Goal: Transaction & Acquisition: Download file/media

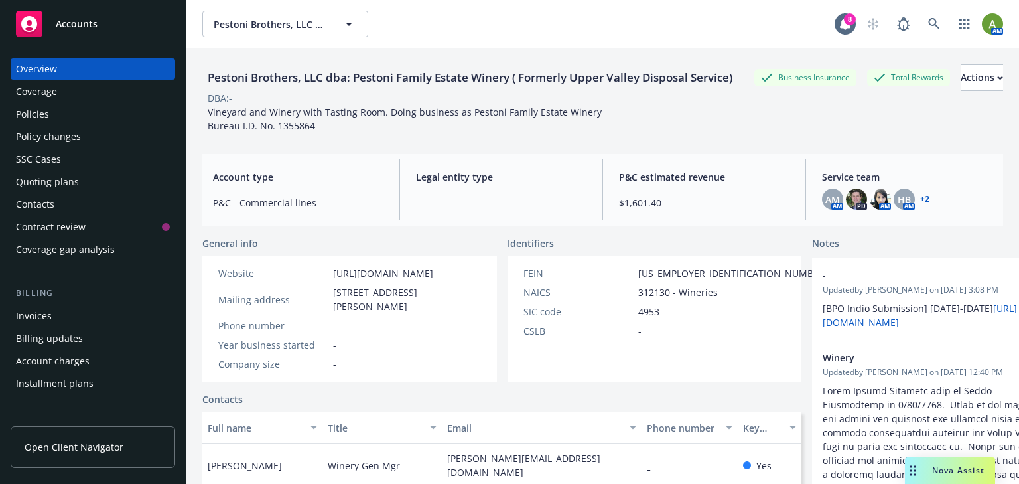
scroll to position [212, 0]
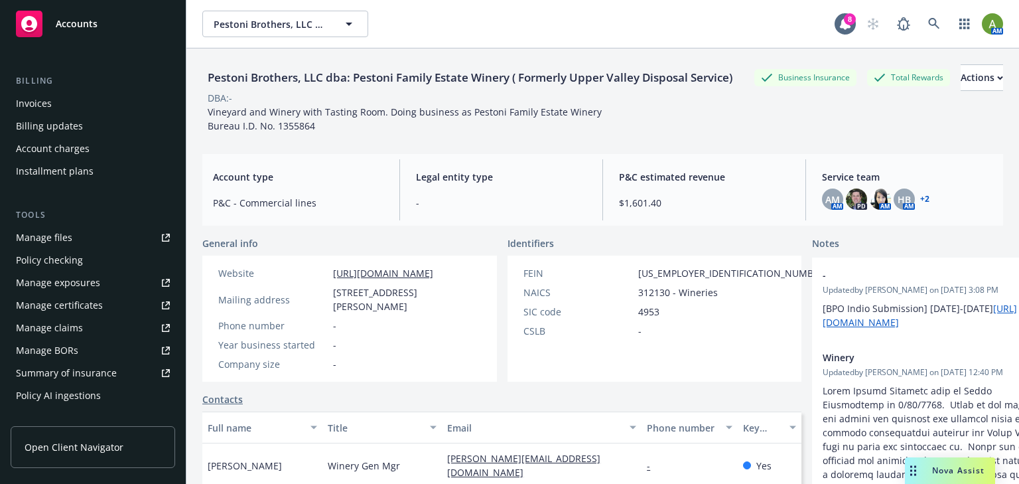
click at [66, 310] on div "Manage certificates" at bounding box center [59, 305] width 87 height 21
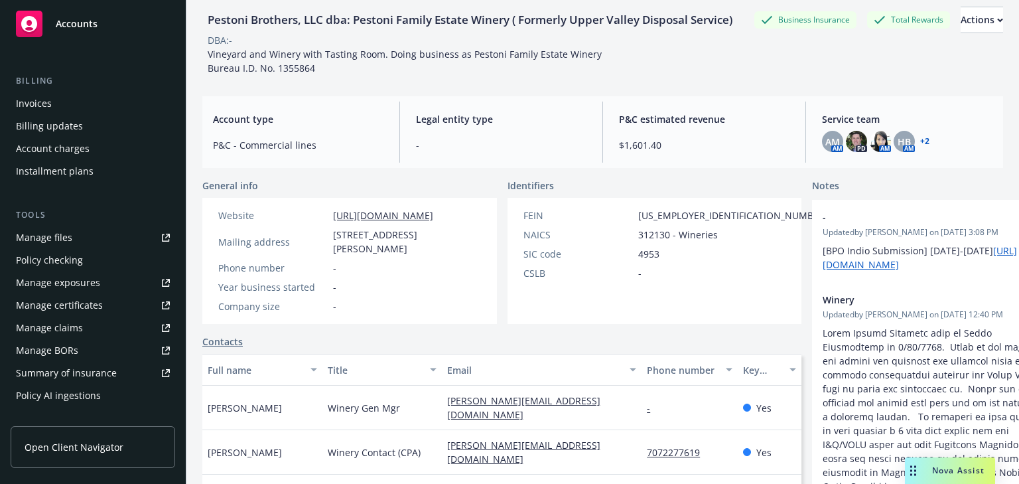
scroll to position [106, 0]
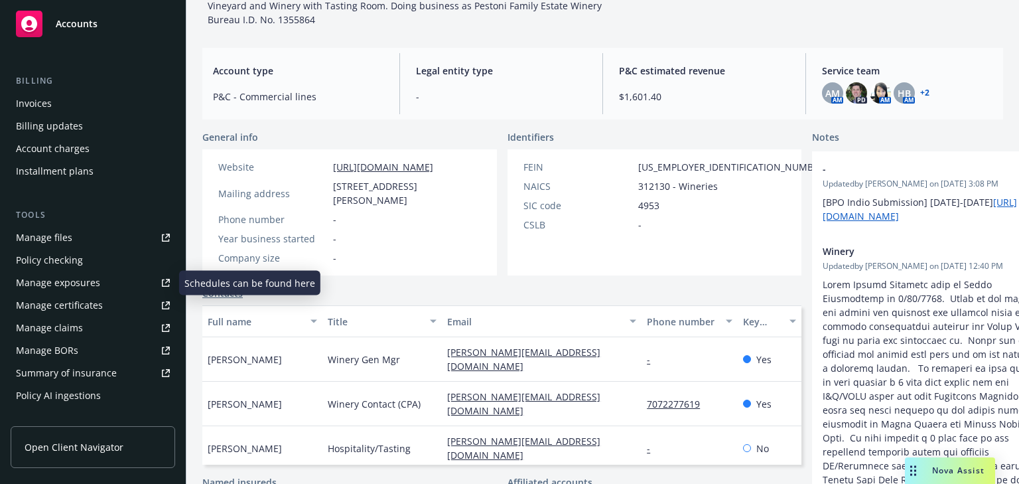
click at [59, 303] on div "Manage certificates" at bounding box center [59, 305] width 87 height 21
click at [50, 241] on div "Manage files" at bounding box center [44, 237] width 56 height 21
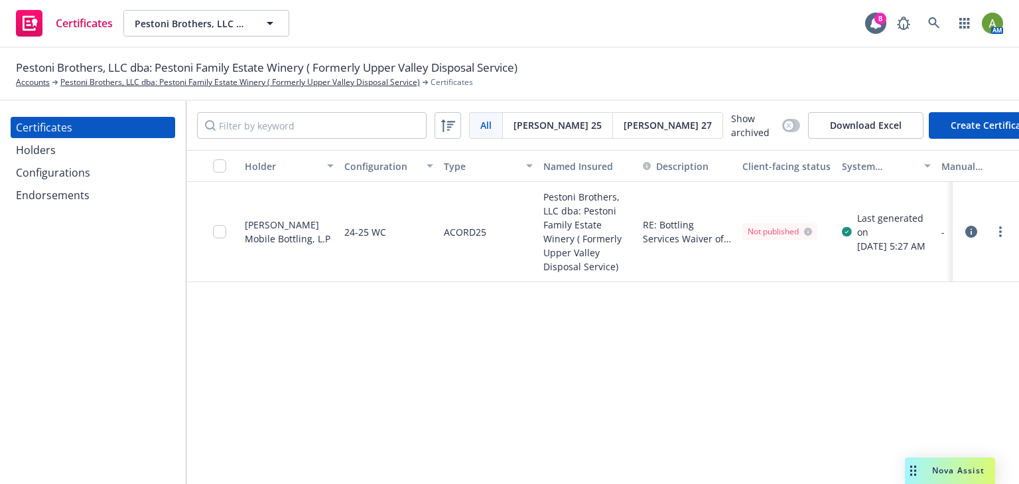
click at [271, 235] on div "[PERSON_NAME] Mobile Bottling, L.P" at bounding box center [289, 232] width 89 height 28
click at [557, 218] on div "Pestoni Brothers, LLC dba: Pestoni Family Estate Winery ( Formerly Upper Valley…" at bounding box center [588, 232] width 100 height 100
click at [558, 218] on div "Pestoni Brothers, LLC dba: Pestoni Family Estate Winery ( Formerly Upper Valley…" at bounding box center [588, 232] width 100 height 100
click at [278, 237] on div "[PERSON_NAME] Mobile Bottling, L.P" at bounding box center [289, 232] width 89 height 28
click at [772, 228] on div "Not published" at bounding box center [780, 232] width 64 height 12
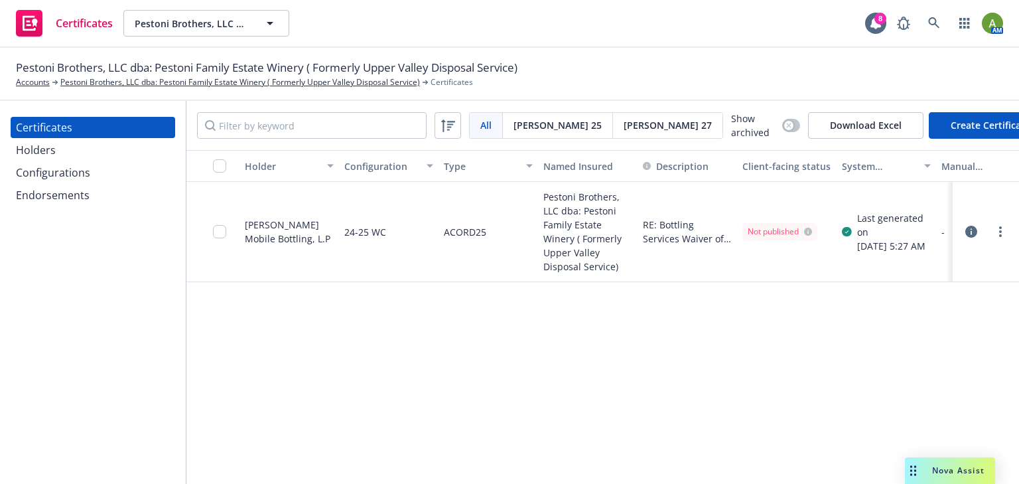
click at [74, 157] on div "Holders" at bounding box center [93, 149] width 154 height 21
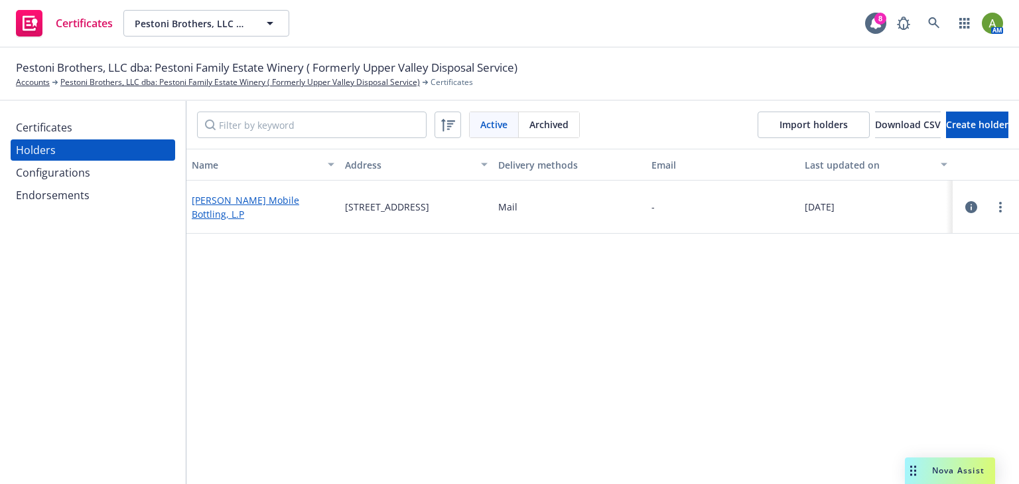
click at [233, 202] on link "[PERSON_NAME] Mobile Bottling, L.P" at bounding box center [245, 207] width 107 height 27
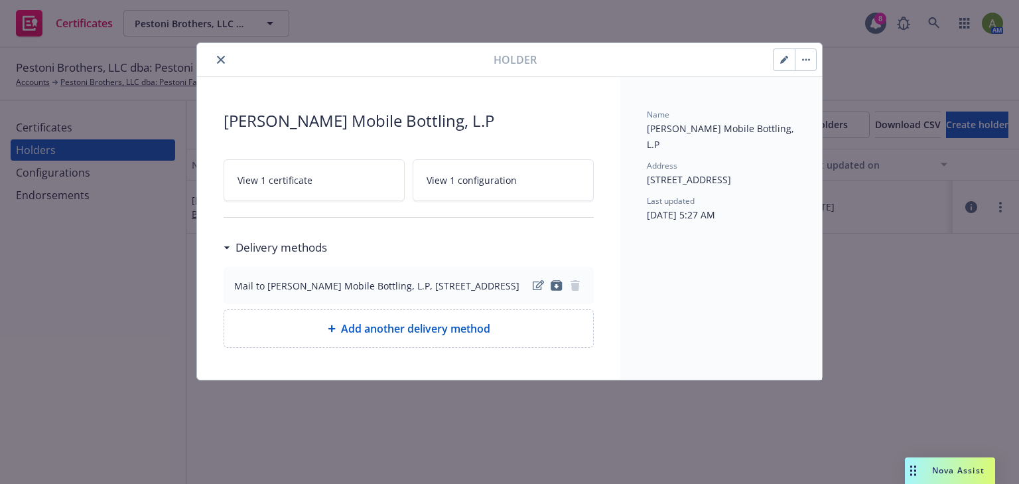
click at [351, 184] on link "View 1 certificate" at bounding box center [314, 180] width 181 height 42
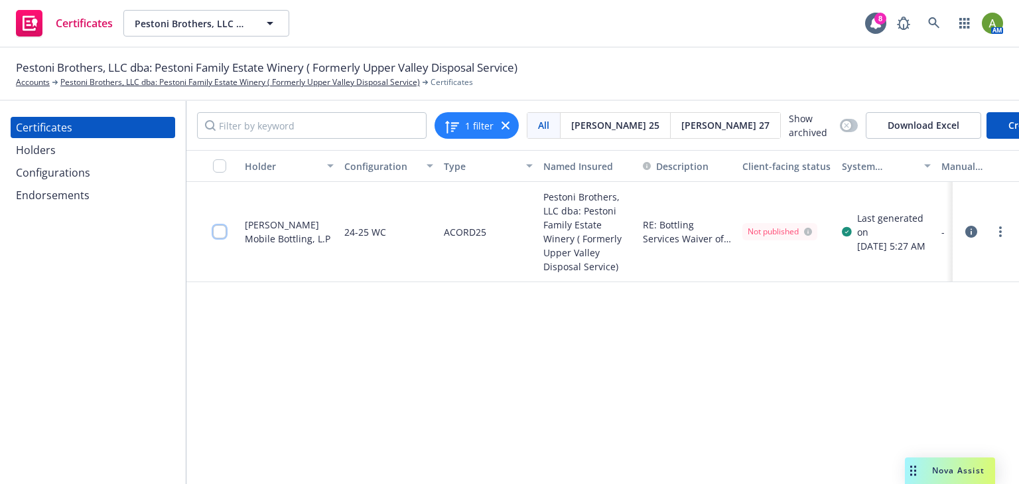
click at [215, 232] on input "checkbox" at bounding box center [219, 231] width 13 height 13
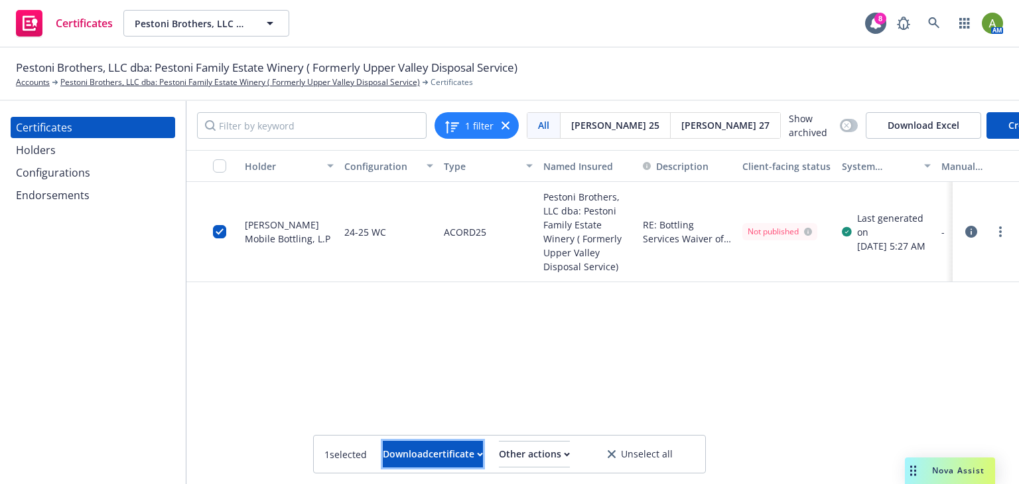
drag, startPoint x: 397, startPoint y: 442, endPoint x: 400, endPoint y: 433, distance: 10.3
click at [397, 442] on div "Download certificate" at bounding box center [433, 453] width 100 height 25
click at [439, 415] on link "Download uneditable file" at bounding box center [366, 420] width 154 height 27
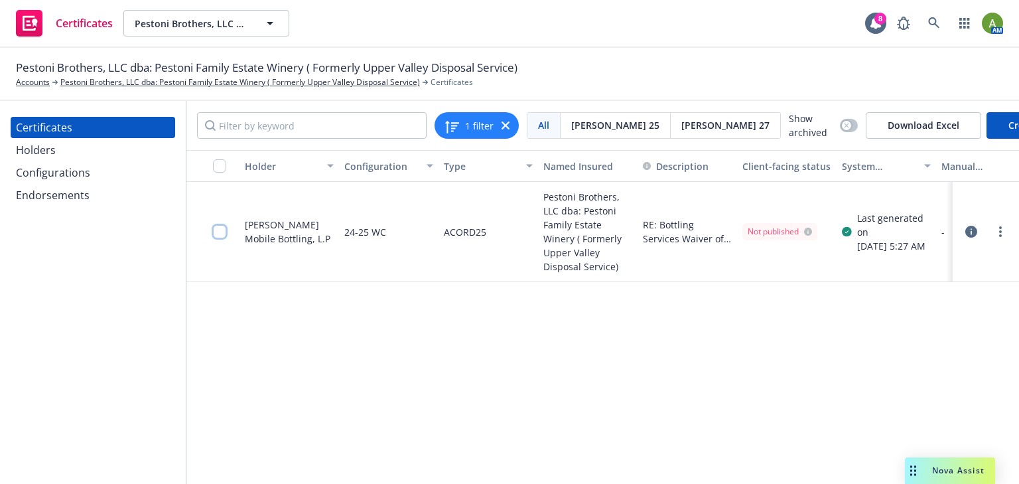
click at [219, 234] on input "checkbox" at bounding box center [219, 231] width 13 height 13
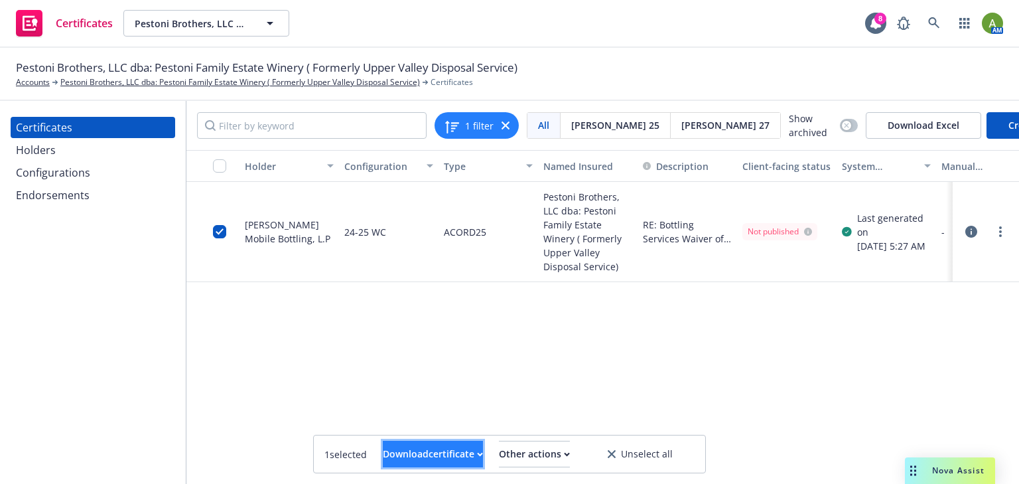
click at [477, 454] on icon "button" at bounding box center [480, 454] width 6 height 5
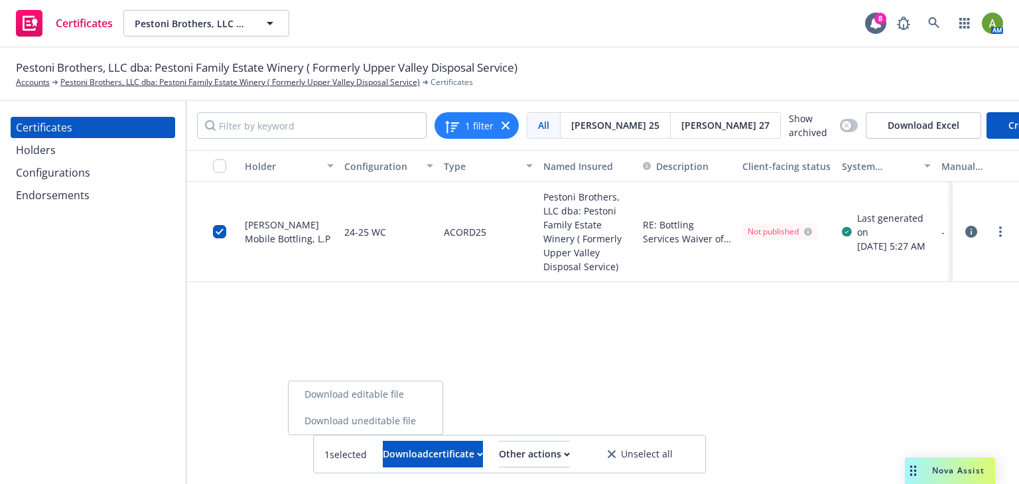
click at [414, 421] on link "Download uneditable file" at bounding box center [366, 420] width 154 height 27
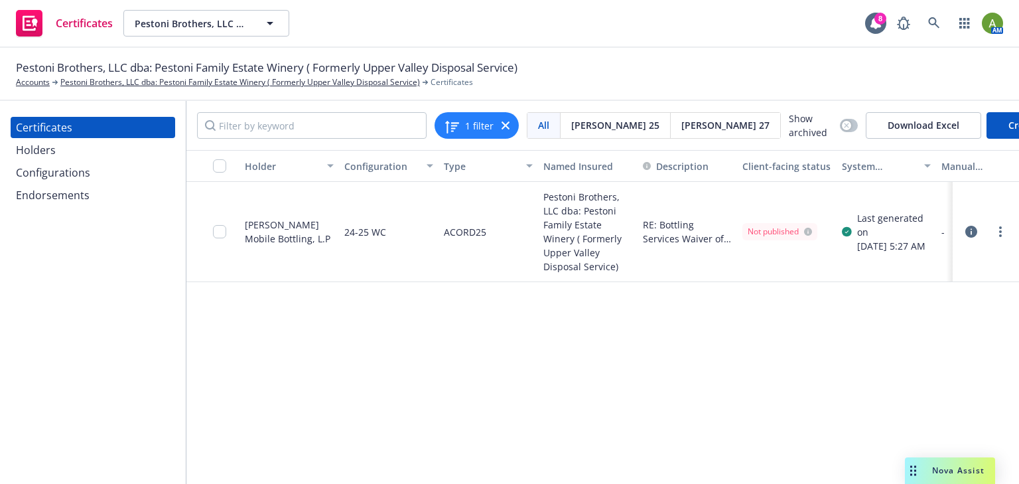
click at [225, 237] on div at bounding box center [223, 232] width 21 height 84
click at [220, 232] on input "checkbox" at bounding box center [219, 231] width 13 height 13
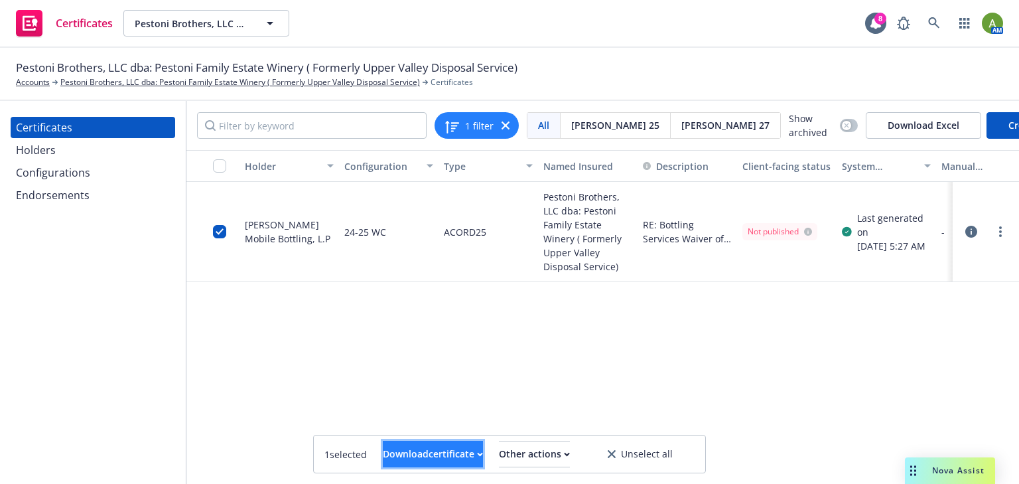
click at [419, 448] on div "Download certificate" at bounding box center [433, 453] width 100 height 25
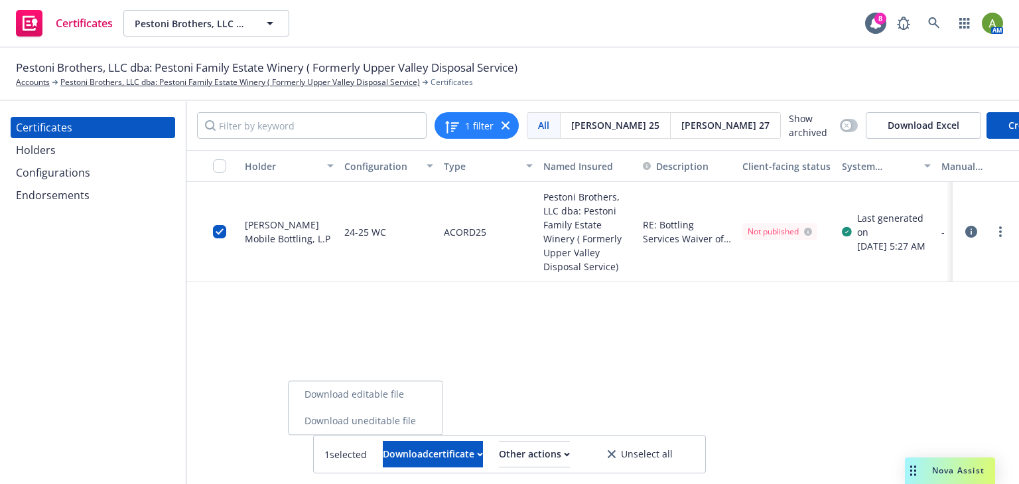
click at [419, 399] on link "Download editable file" at bounding box center [366, 394] width 154 height 27
